Goal: Transaction & Acquisition: Purchase product/service

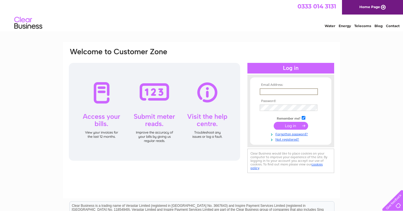
type input "claireemiller@icloud.com"
click at [291, 125] on input "submit" at bounding box center [291, 126] width 34 height 8
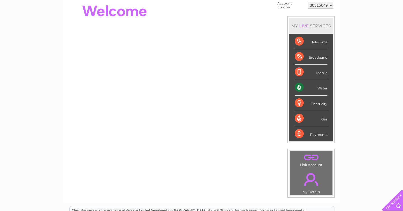
scroll to position [59, 0]
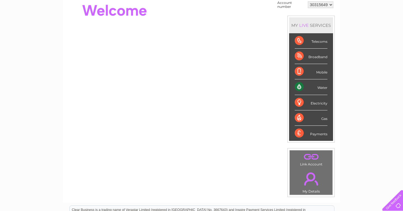
click at [315, 133] on div "Payments" at bounding box center [311, 133] width 33 height 15
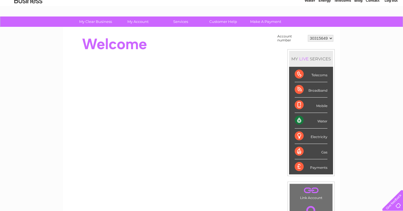
scroll to position [26, 0]
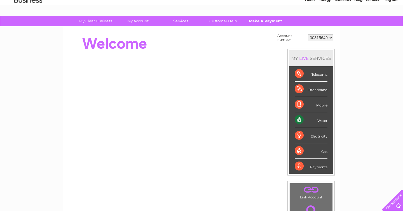
click at [269, 23] on link "Make A Payment" at bounding box center [266, 21] width 46 height 10
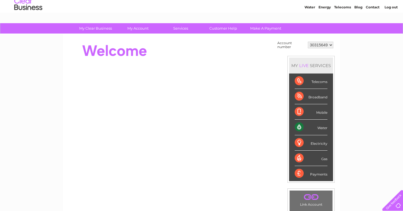
scroll to position [10, 0]
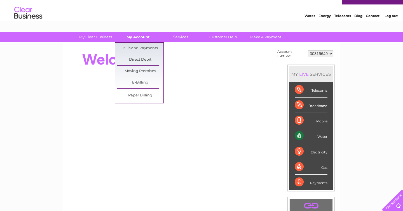
click at [139, 38] on link "My Account" at bounding box center [138, 37] width 46 height 10
click at [138, 48] on link "Bills and Payments" at bounding box center [140, 48] width 46 height 11
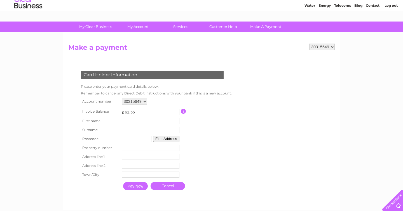
scroll to position [20, 0]
click at [186, 111] on input "button" at bounding box center [183, 111] width 5 height 5
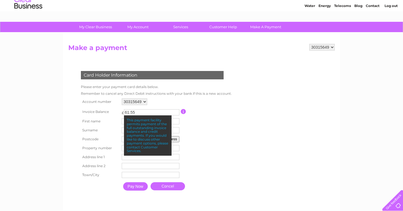
click at [219, 121] on table "Account number 30315649 30316759 Invoice Balance £ 61.55 First name" at bounding box center [154, 145] width 151 height 97
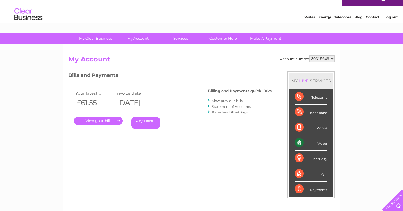
scroll to position [9, 0]
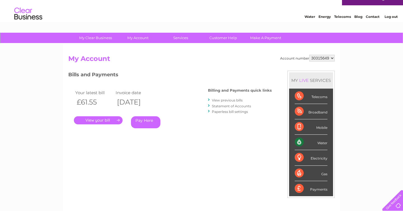
click at [104, 120] on link "." at bounding box center [98, 120] width 49 height 8
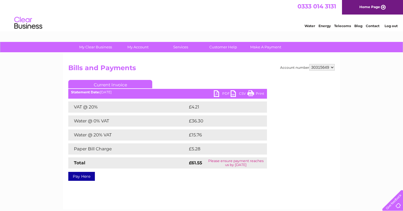
click at [224, 94] on link "PDF" at bounding box center [222, 94] width 17 height 8
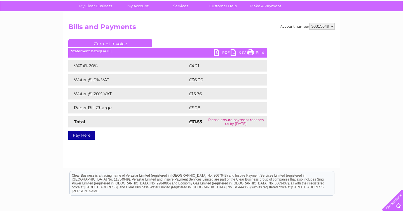
scroll to position [41, 0]
click at [77, 136] on link "Pay Here" at bounding box center [81, 135] width 27 height 9
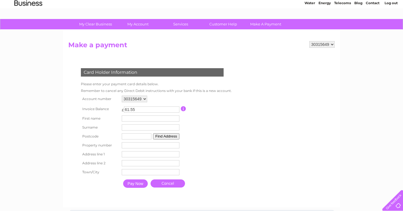
scroll to position [4, 0]
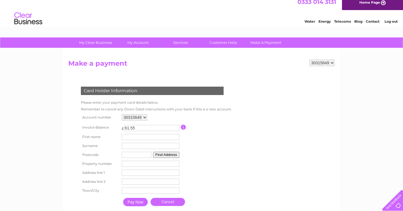
select select "30316759"
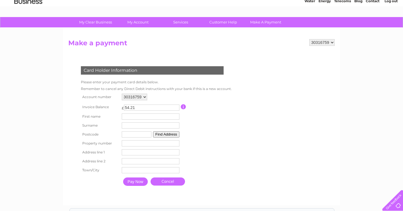
scroll to position [29, 0]
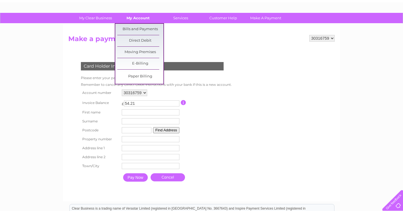
click at [146, 20] on link "My Account" at bounding box center [138, 18] width 46 height 10
click at [147, 27] on link "Bills and Payments" at bounding box center [140, 29] width 46 height 11
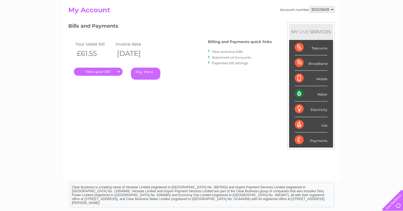
scroll to position [60, 0]
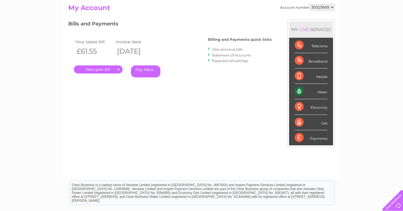
click at [107, 67] on link "." at bounding box center [98, 69] width 49 height 8
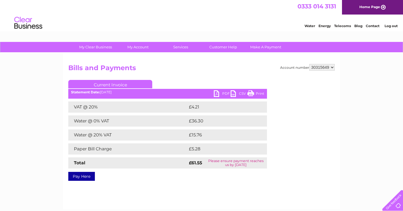
click at [217, 95] on link "PDF" at bounding box center [222, 94] width 17 height 8
select select "30316759"
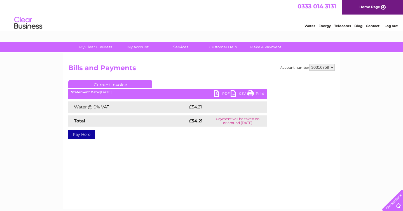
click at [88, 135] on link "Pay Here" at bounding box center [81, 134] width 27 height 9
